Goal: Information Seeking & Learning: Find specific fact

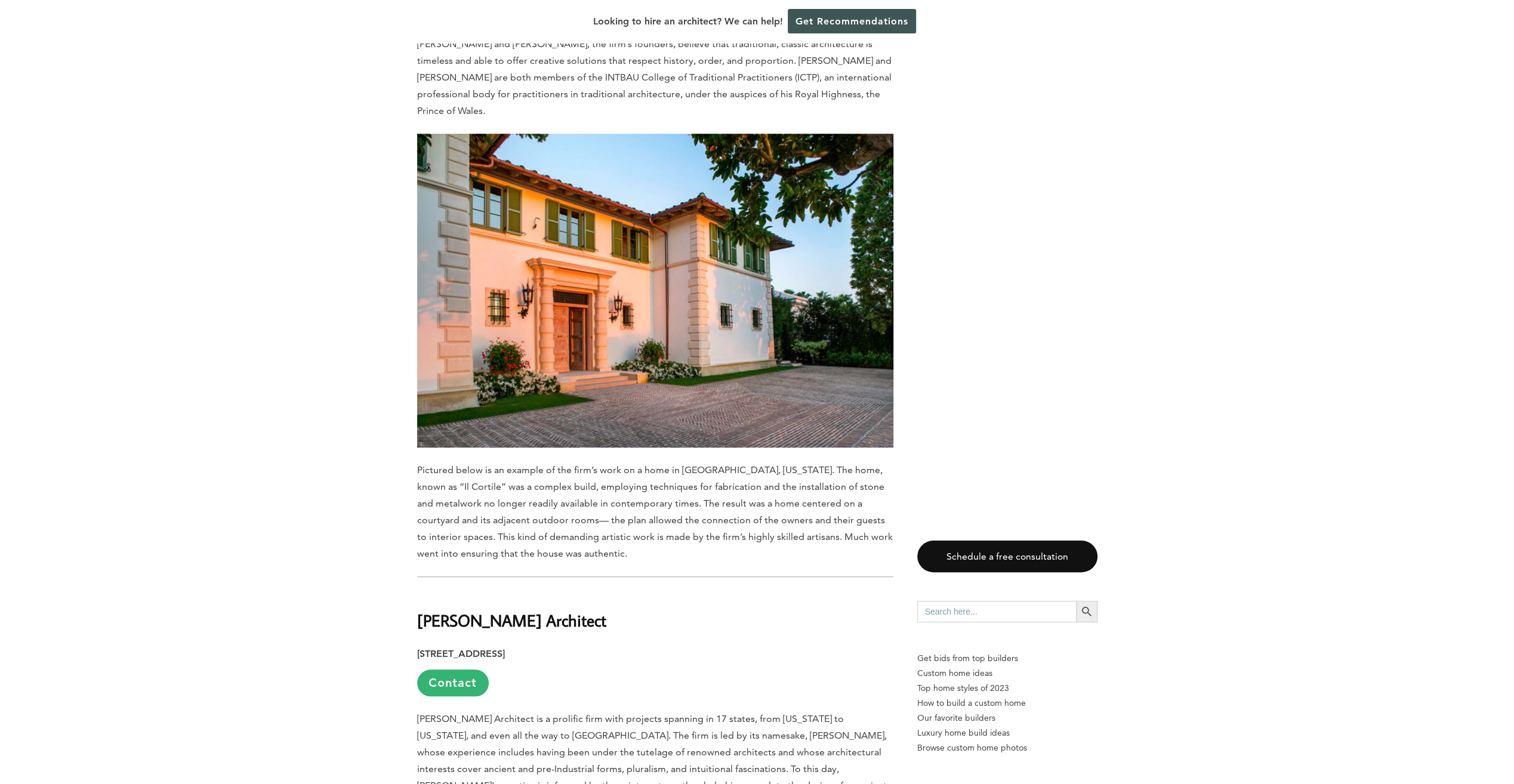
scroll to position [1014, 0]
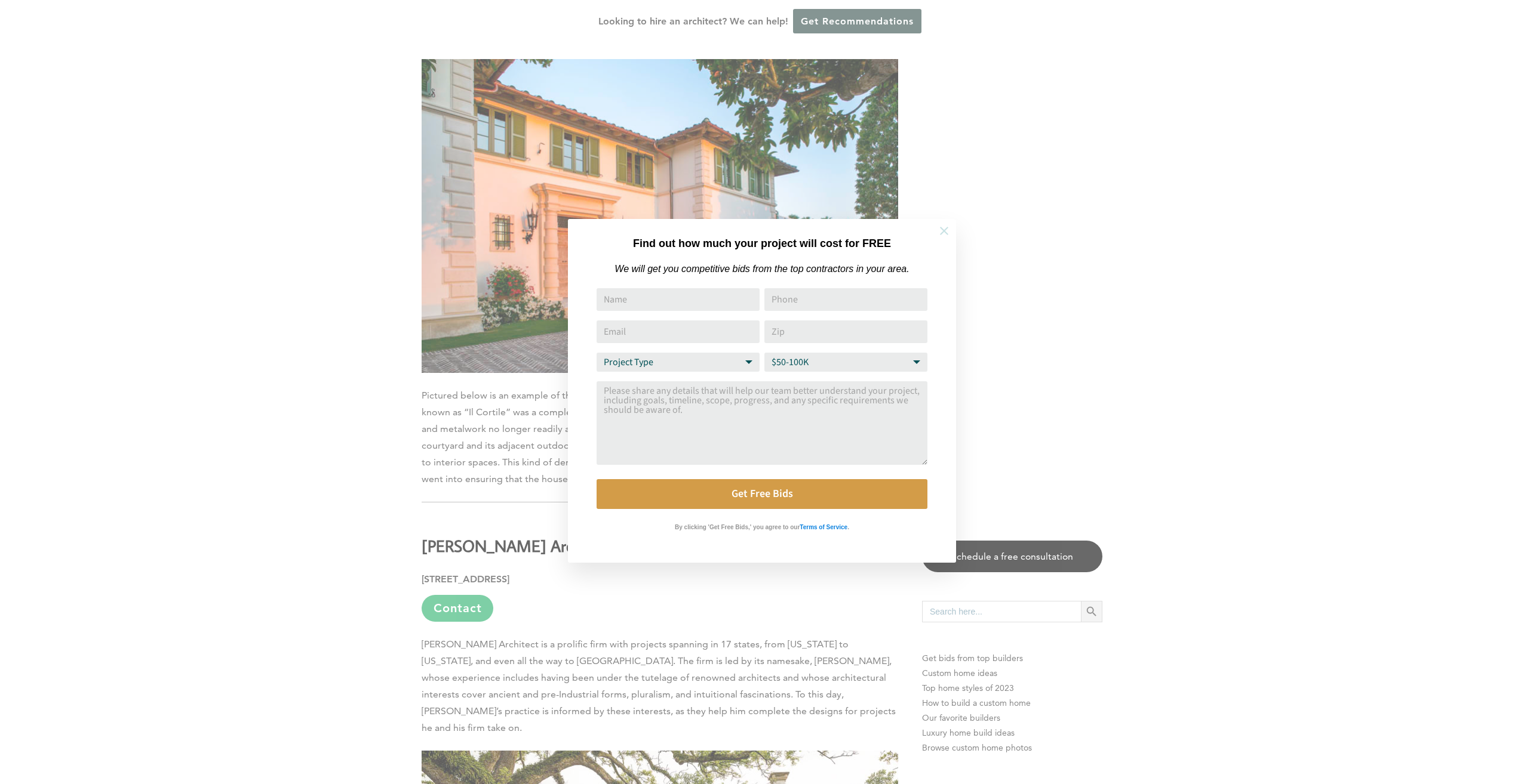
click at [946, 229] on icon at bounding box center [944, 231] width 8 height 8
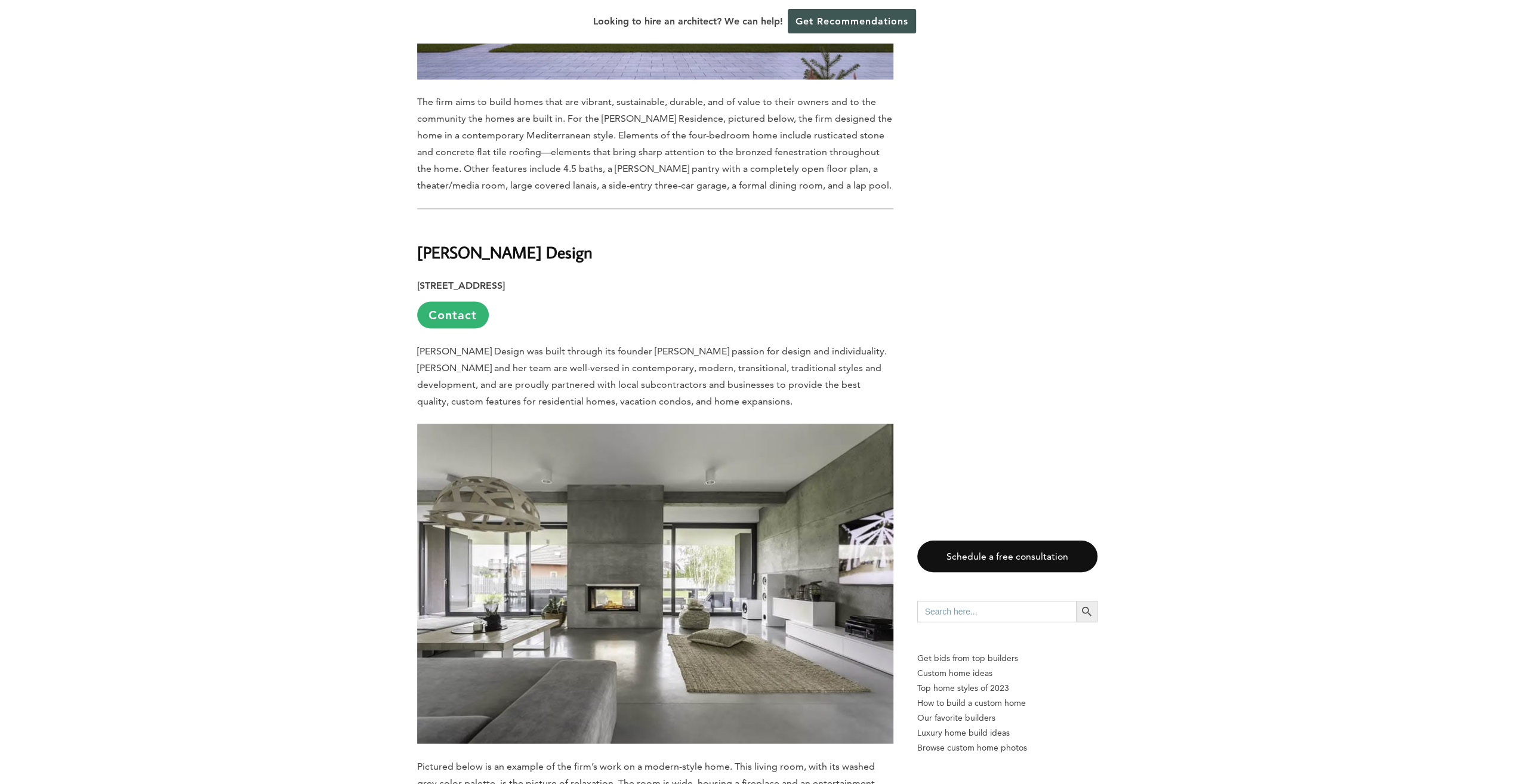
scroll to position [6564, 0]
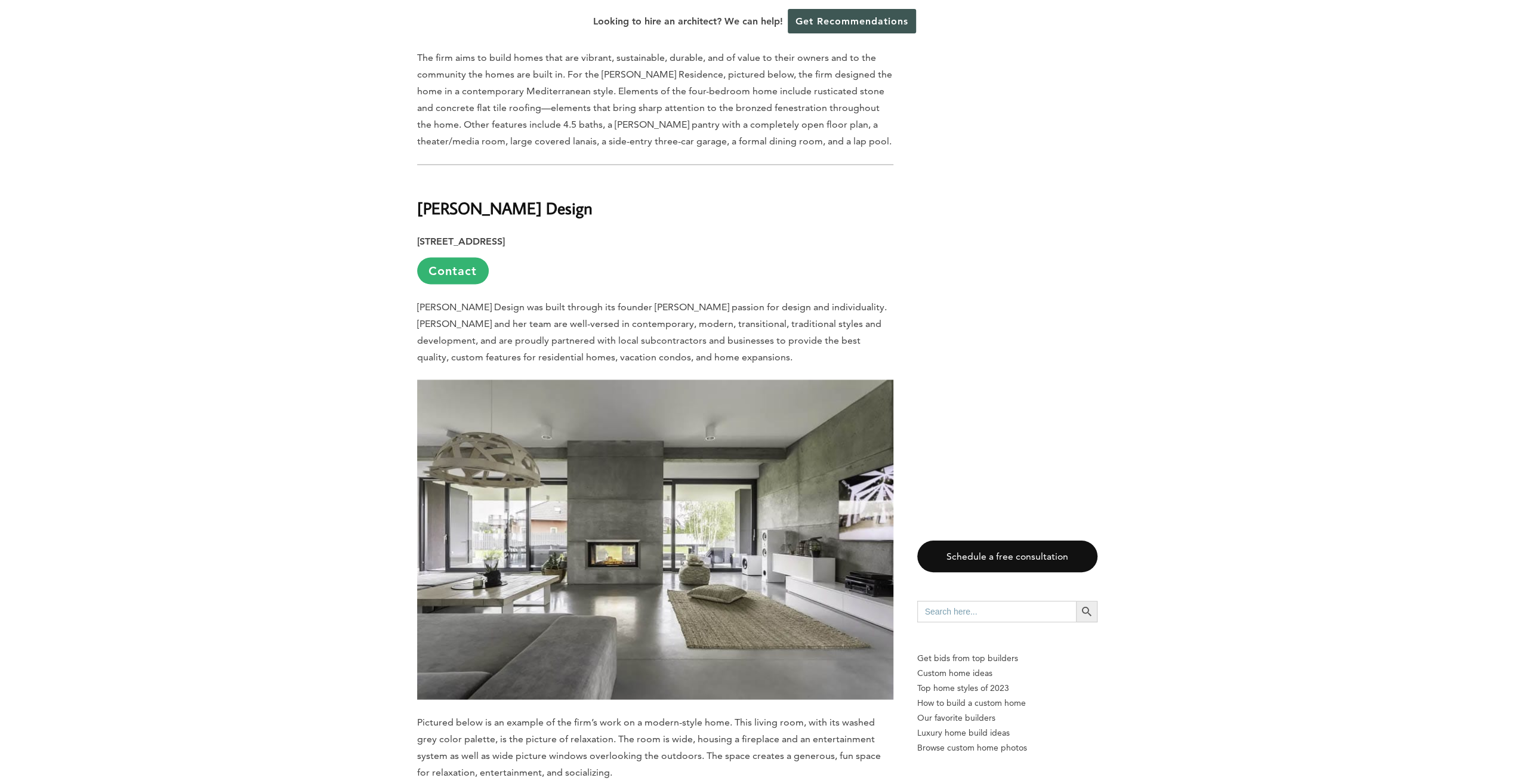
drag, startPoint x: 331, startPoint y: 428, endPoint x: 343, endPoint y: 360, distance: 69.1
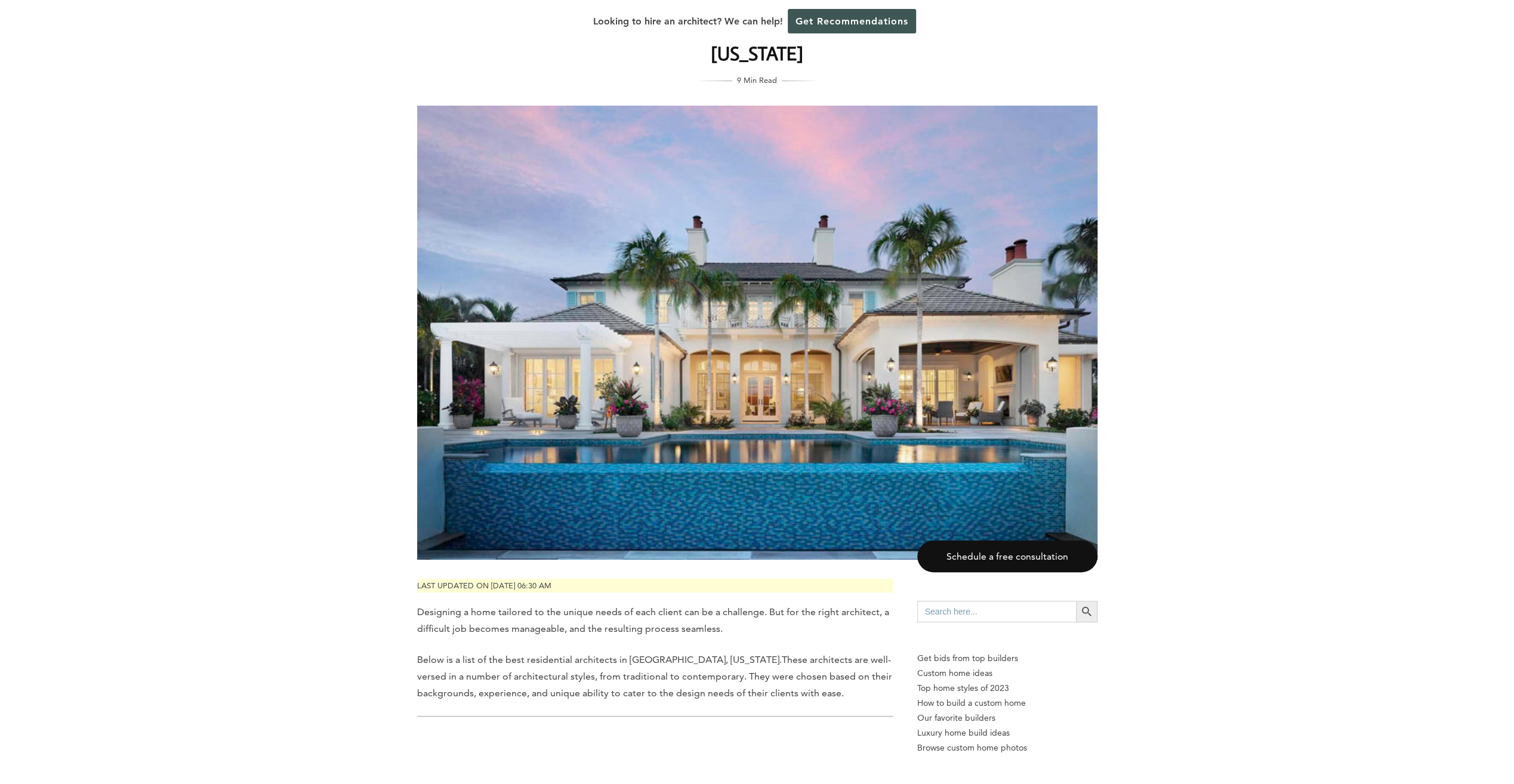
scroll to position [0, 0]
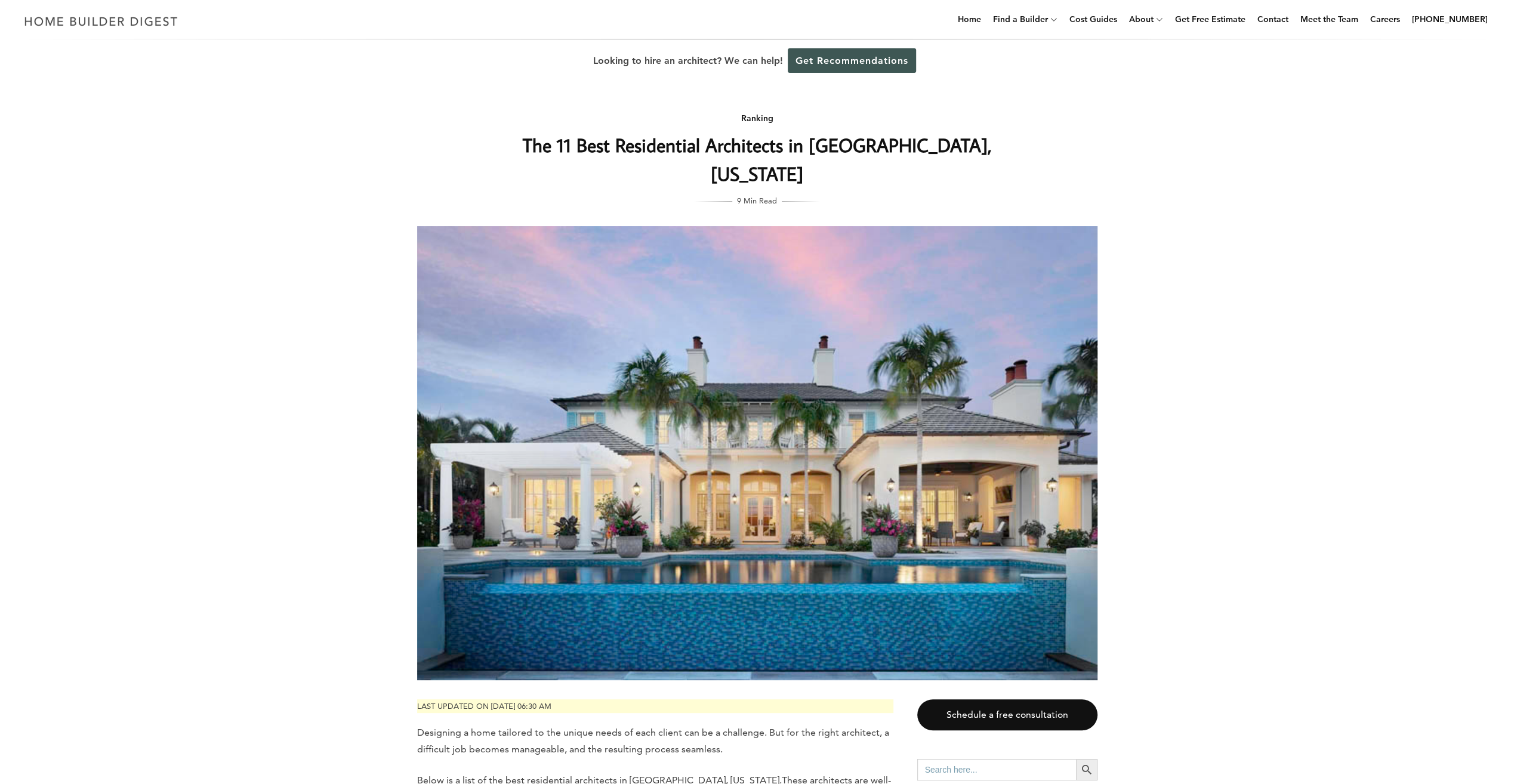
drag, startPoint x: 22, startPoint y: 625, endPoint x: 35, endPoint y: 642, distance: 21.4
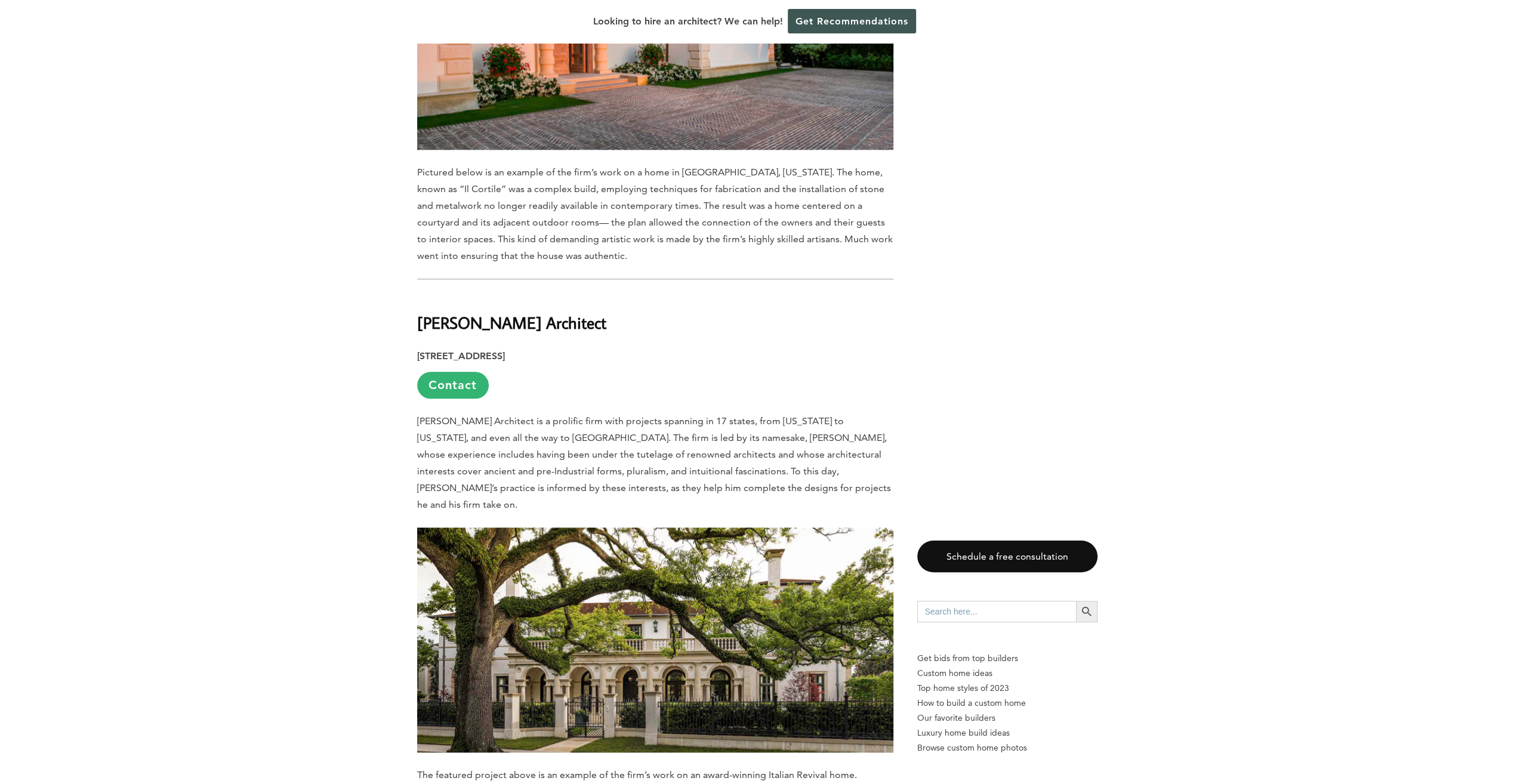
scroll to position [1313, 0]
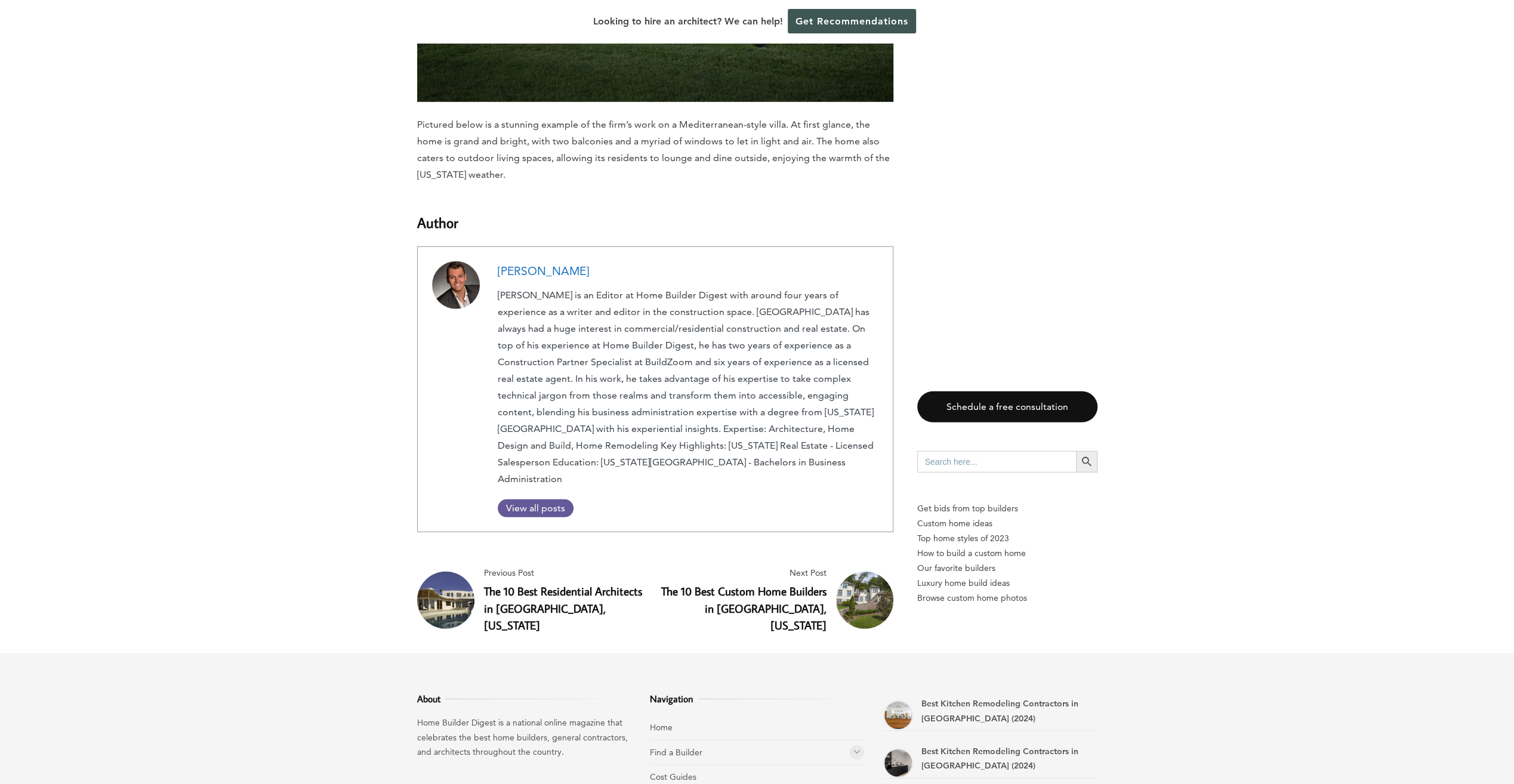
scroll to position [7922, 0]
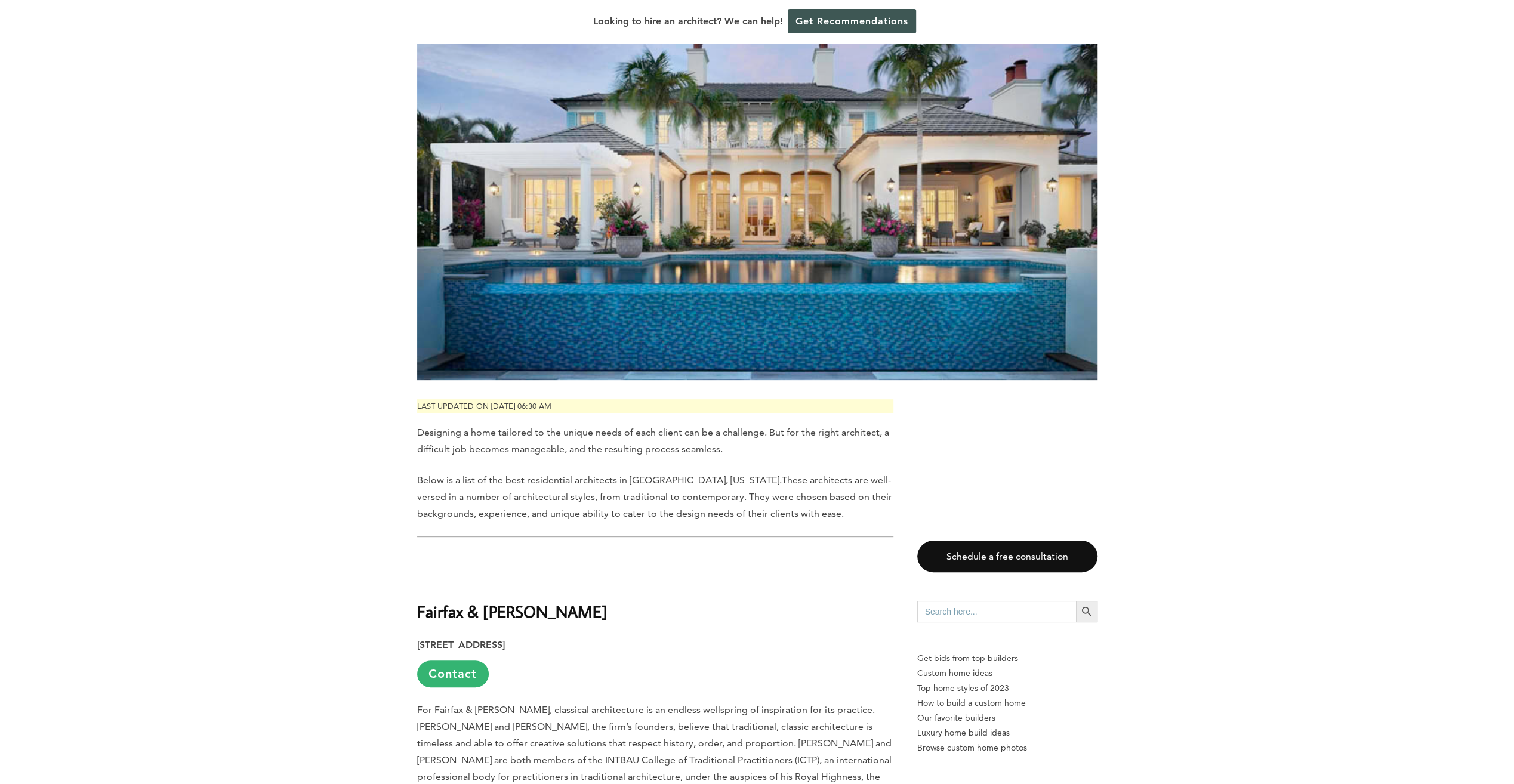
scroll to position [238, 0]
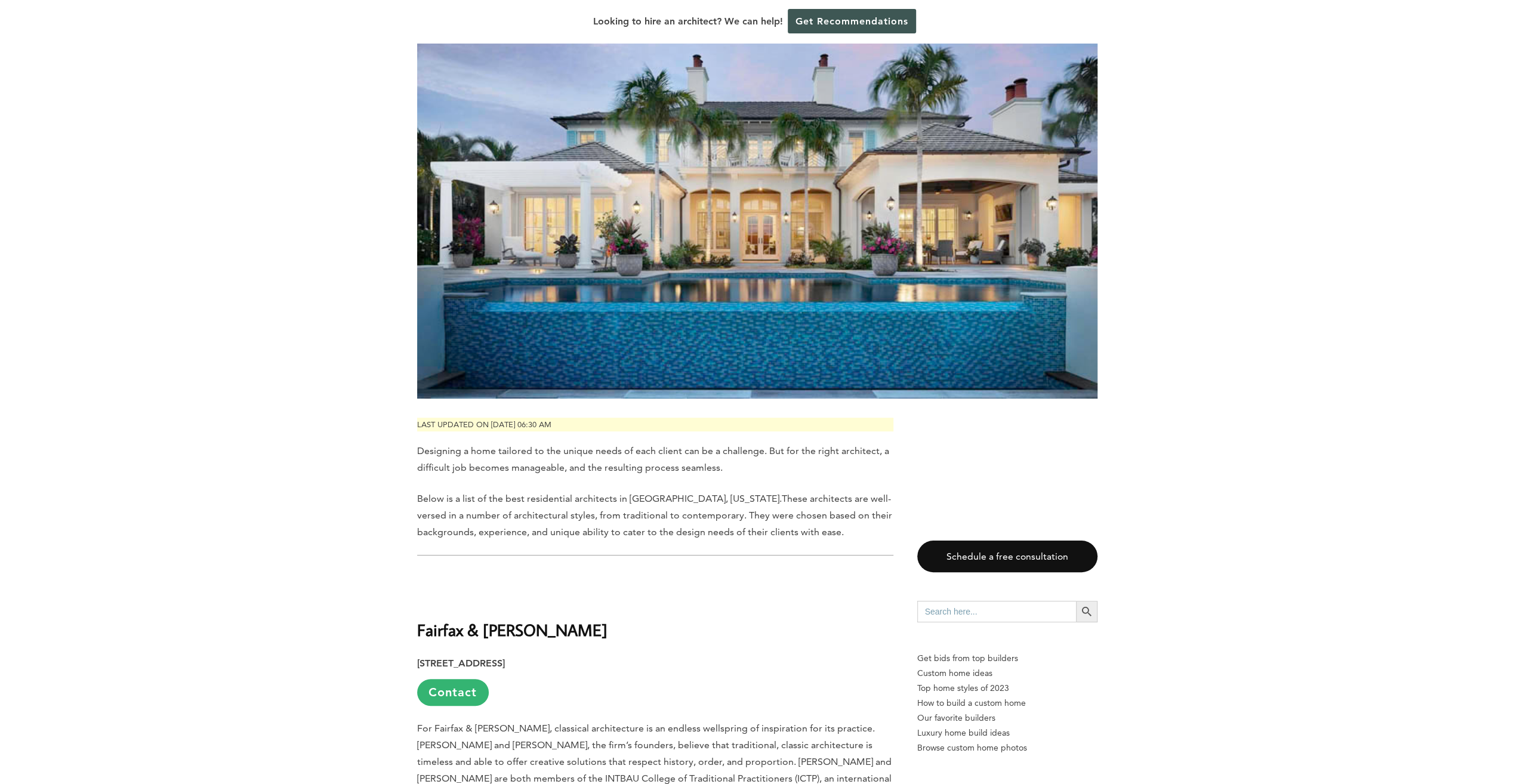
click at [933, 610] on input "Search for:" at bounding box center [996, 612] width 159 height 22
click at [927, 614] on input "Search for:" at bounding box center [996, 612] width 159 height 22
type input "WADE KILLEFER"
click at [1090, 608] on icon "Search" at bounding box center [1087, 611] width 13 height 13
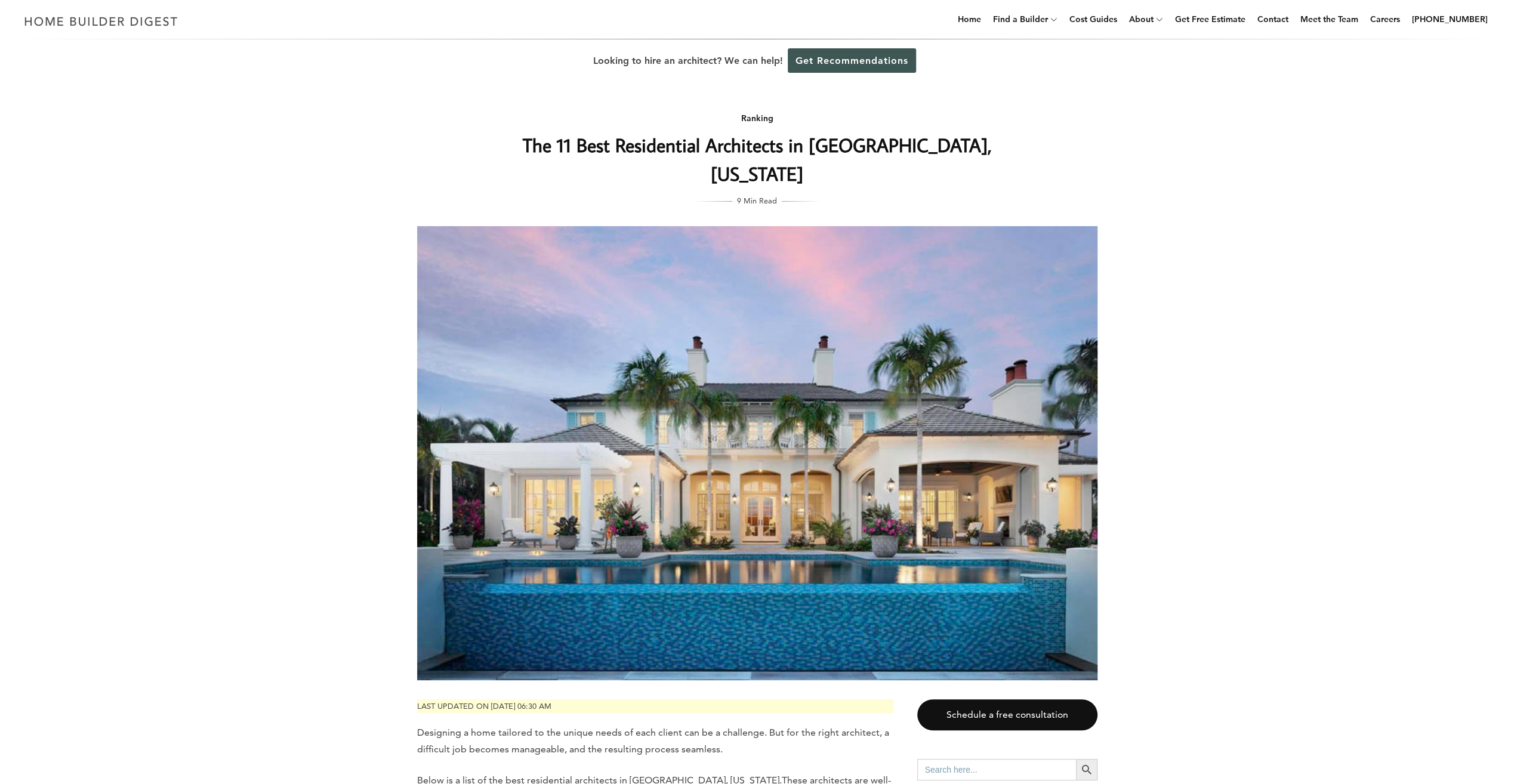
click at [936, 759] on input "Search for:" at bounding box center [996, 770] width 159 height 22
type input "W"
type input "KFA ARCH"
click at [1088, 763] on icon "Search" at bounding box center [1087, 769] width 13 height 13
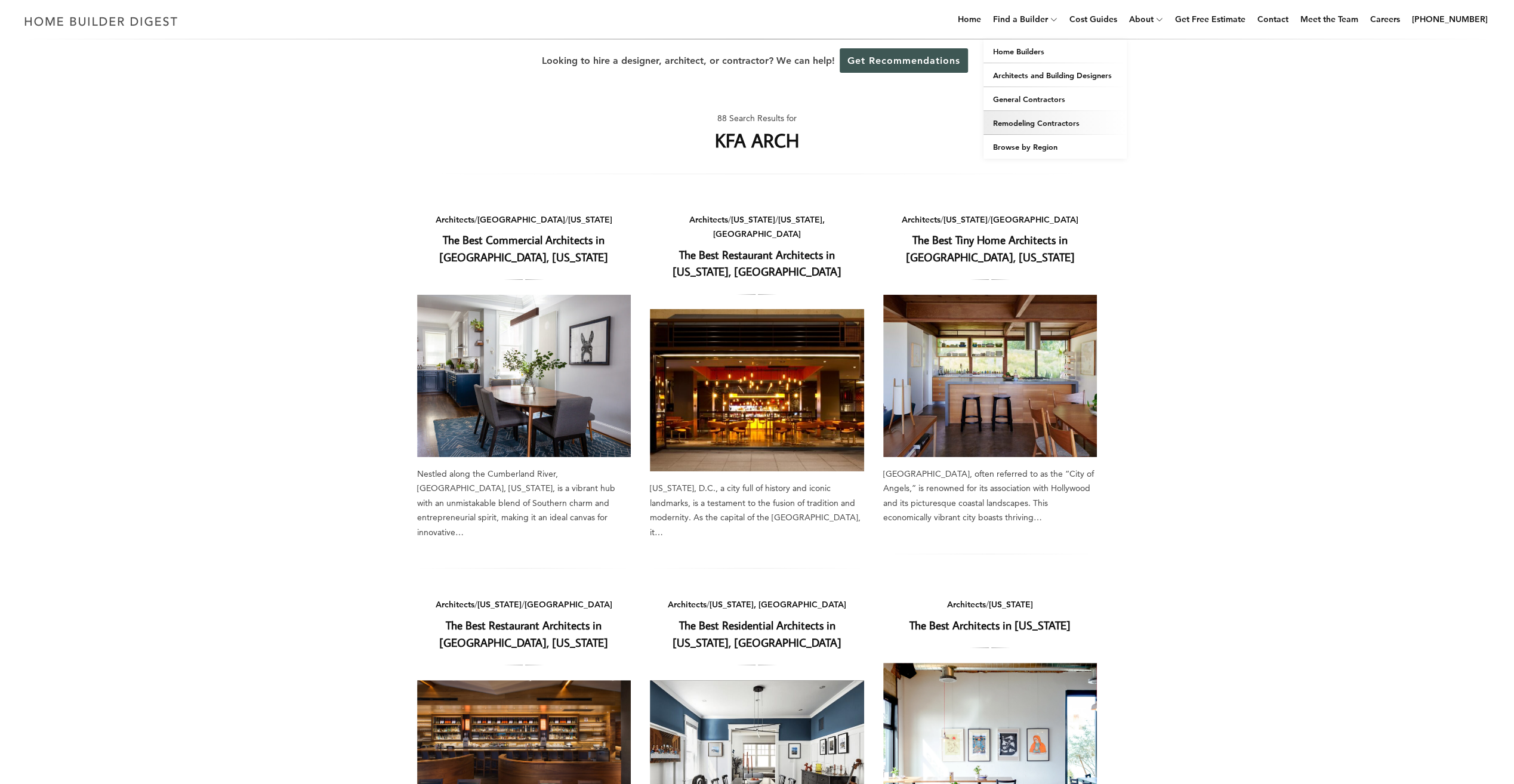
click at [1085, 123] on link "Remodeling Contractors" at bounding box center [1055, 123] width 143 height 24
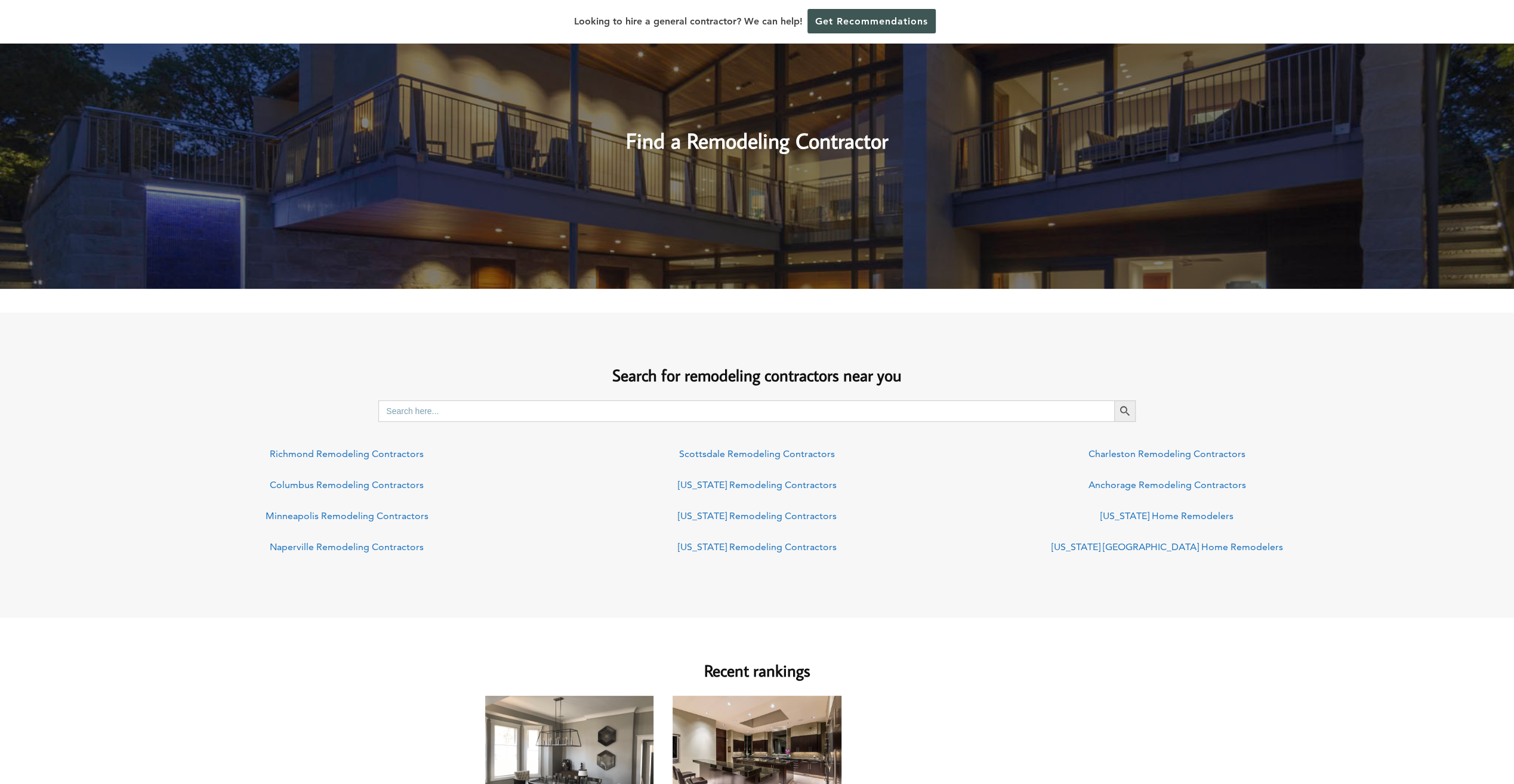
scroll to position [179, 0]
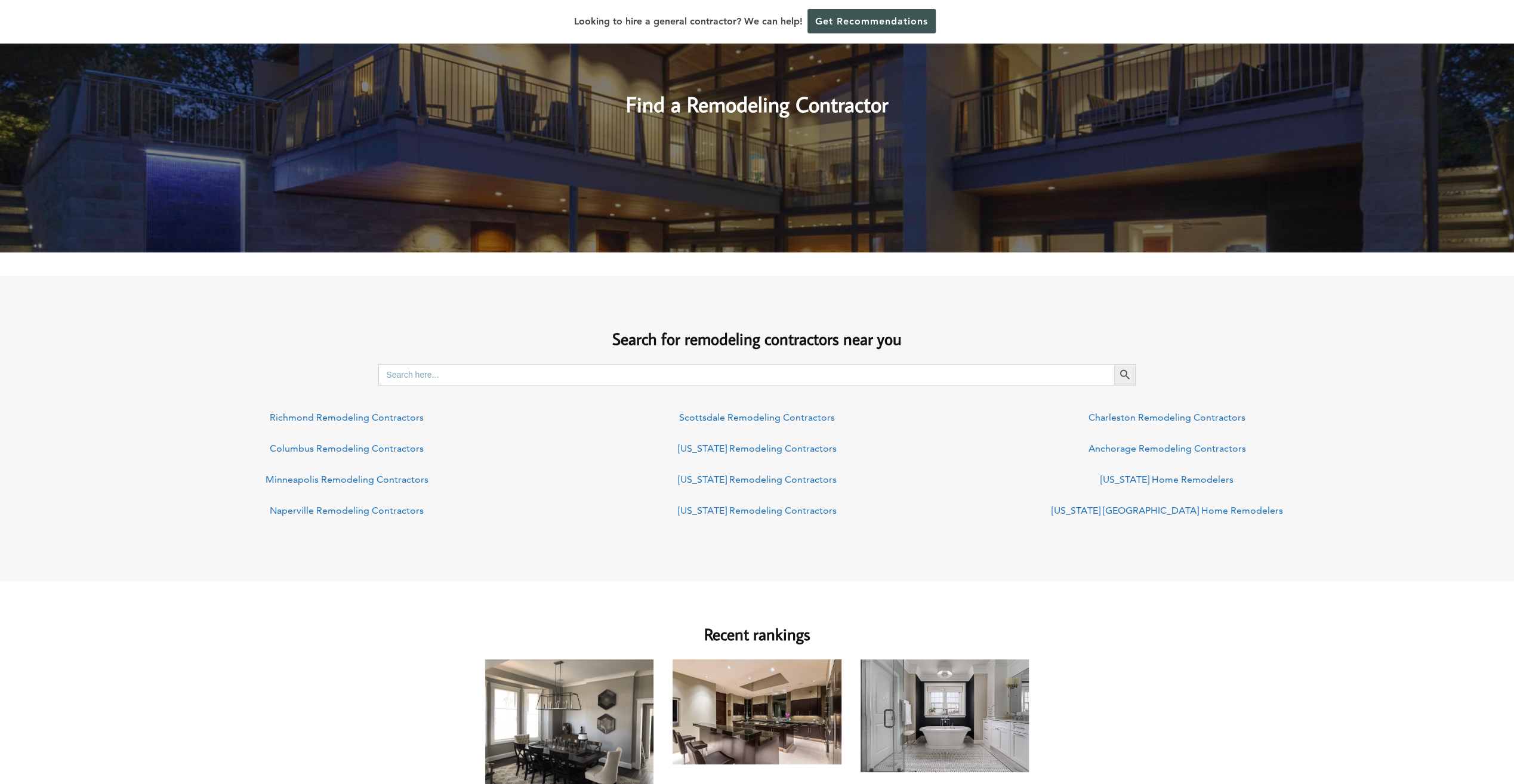
click at [439, 373] on input "Search for:" at bounding box center [746, 375] width 736 height 22
type input "[PERSON_NAME]"
click at [1115, 364] on button "Search Button" at bounding box center [1126, 375] width 22 height 22
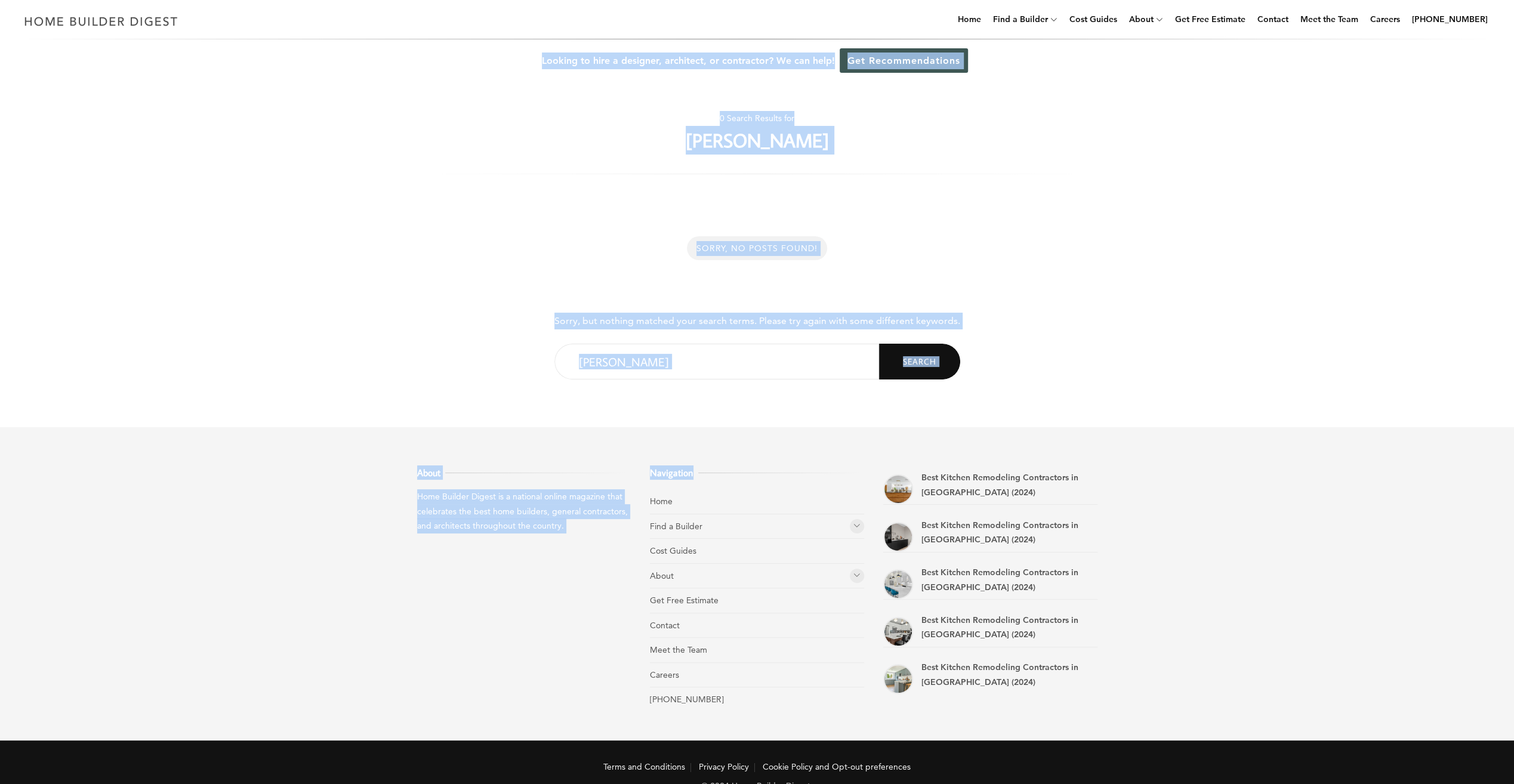
drag, startPoint x: 56, startPoint y: 65, endPoint x: 697, endPoint y: 452, distance: 748.8
click at [697, 452] on div "Menu Menu Home Find a Builder Home Builders Architects and Building Designers G…" at bounding box center [757, 406] width 1514 height 813
